Goal: Understand process/instructions

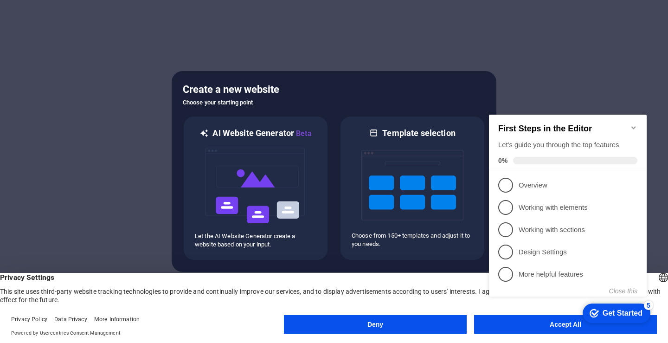
click at [577, 70] on div at bounding box center [334, 171] width 668 height 343
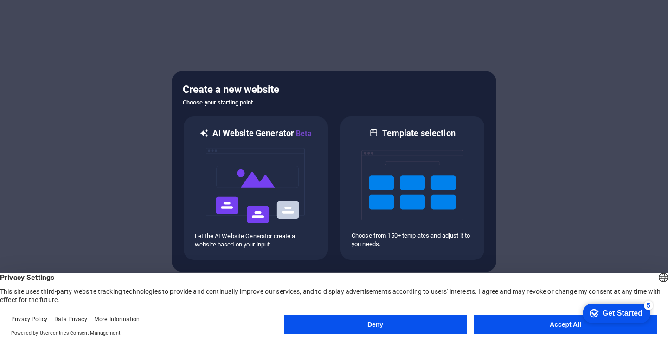
click at [554, 324] on button "Accept All" at bounding box center [565, 324] width 183 height 19
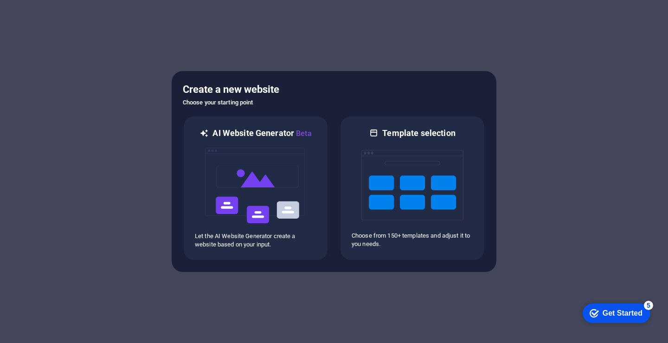
click at [617, 311] on div "Get Started" at bounding box center [623, 313] width 40 height 8
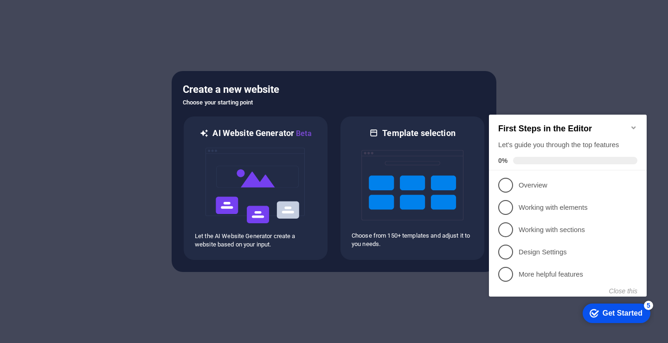
click at [545, 65] on div at bounding box center [334, 171] width 668 height 343
click at [628, 291] on button "Close this" at bounding box center [623, 290] width 28 height 7
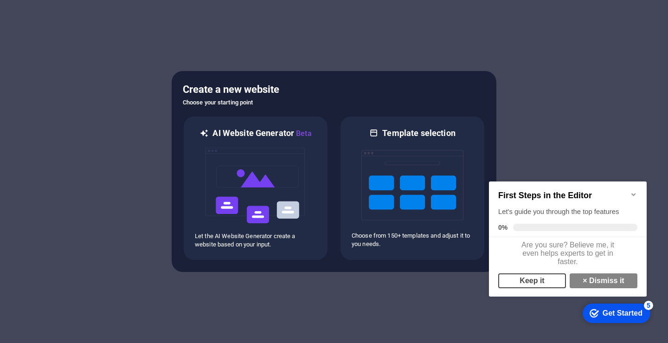
click at [539, 284] on link "Keep it" at bounding box center [533, 280] width 68 height 15
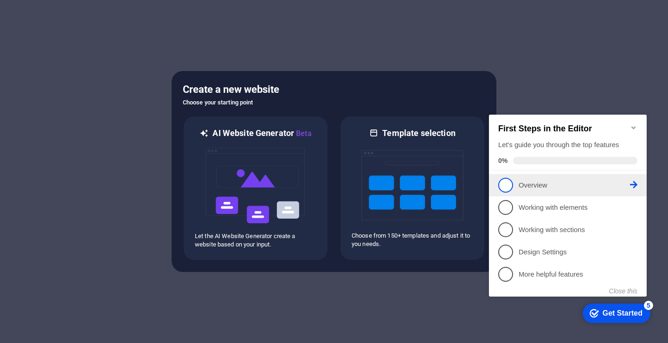
click at [558, 187] on p "Overview - incomplete" at bounding box center [574, 186] width 111 height 10
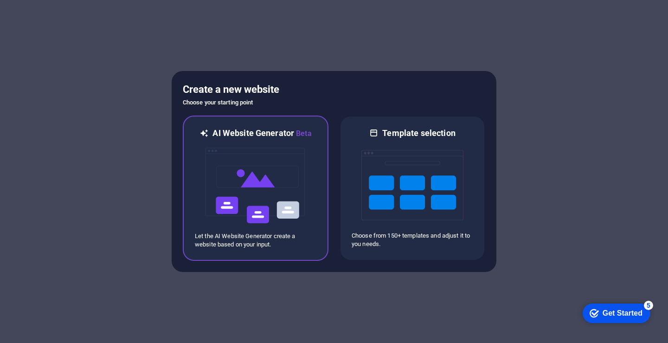
click at [269, 197] on img at bounding box center [256, 185] width 102 height 93
